Goal: Transaction & Acquisition: Purchase product/service

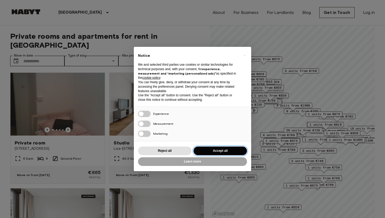
click at [221, 149] on button "Accept all" at bounding box center [219, 151] width 53 height 9
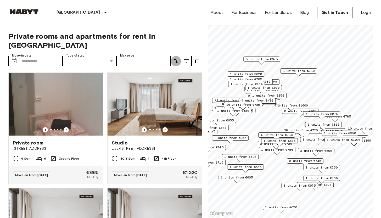
click at [178, 58] on icon "tune" at bounding box center [176, 61] width 6 height 6
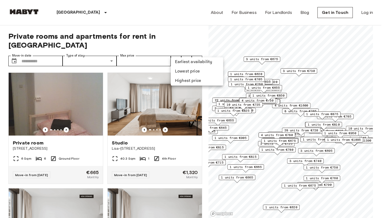
click at [183, 73] on li "Lowest price" at bounding box center [197, 71] width 52 height 9
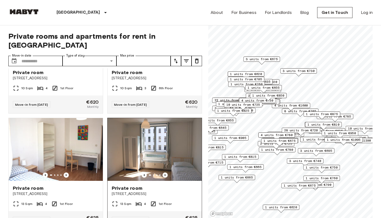
scroll to position [504, 0]
